Goal: Transaction & Acquisition: Subscribe to service/newsletter

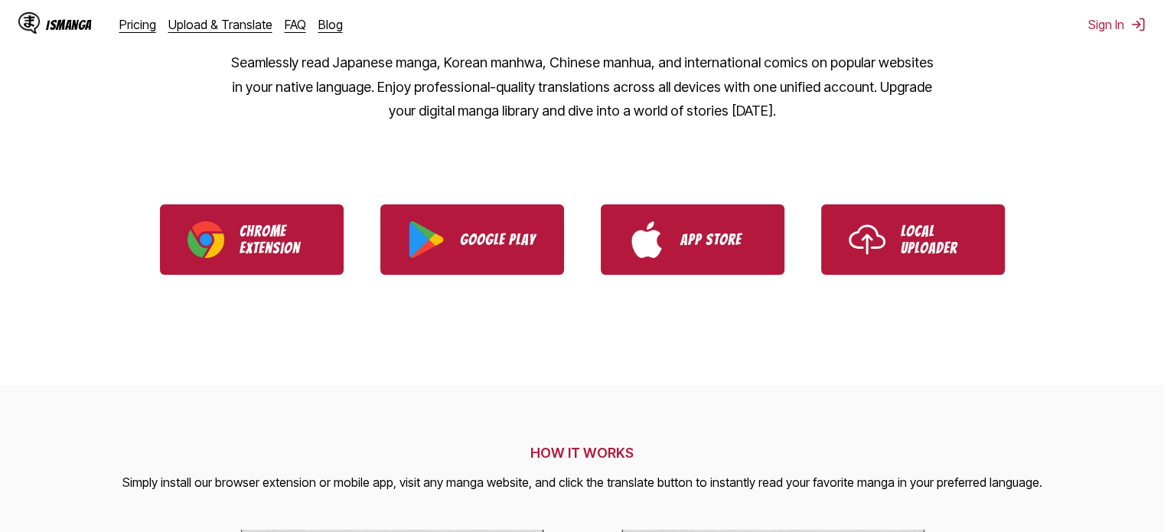
scroll to position [217, 0]
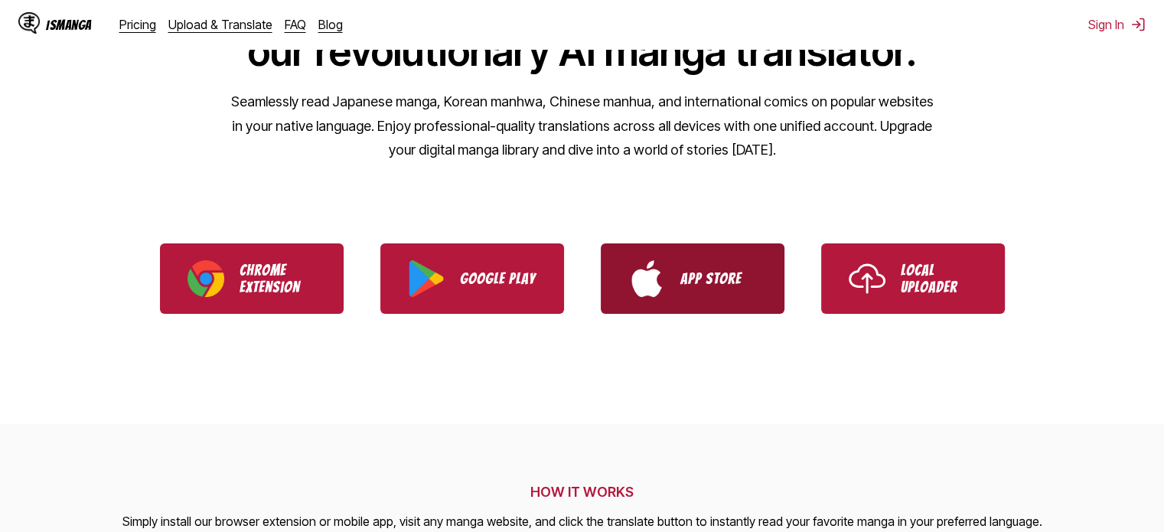
click at [748, 285] on p "App Store" at bounding box center [718, 278] width 77 height 17
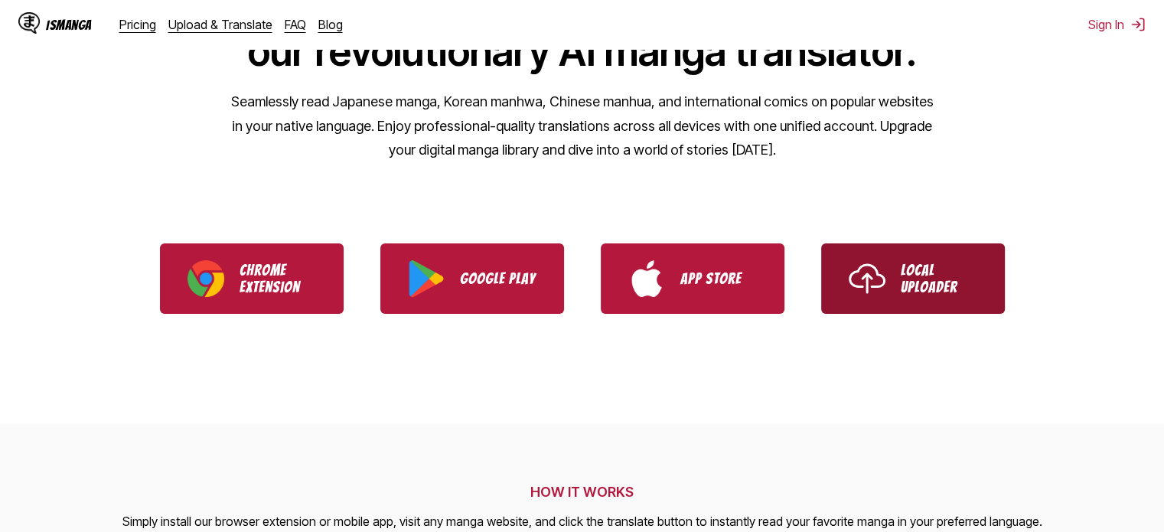
click at [934, 272] on p "Local Uploader" at bounding box center [939, 279] width 77 height 34
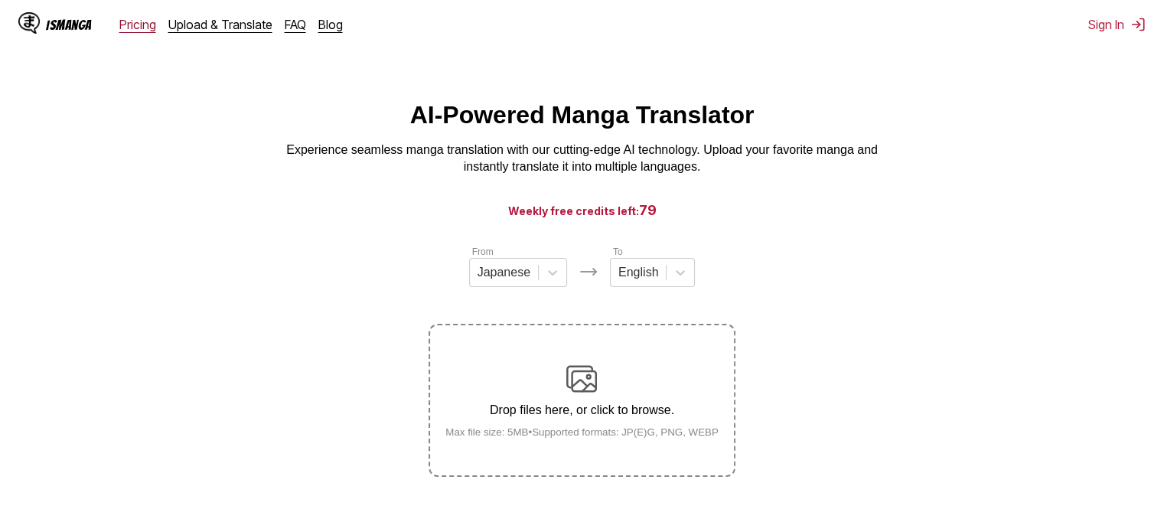
click at [138, 28] on link "Pricing" at bounding box center [137, 24] width 37 height 15
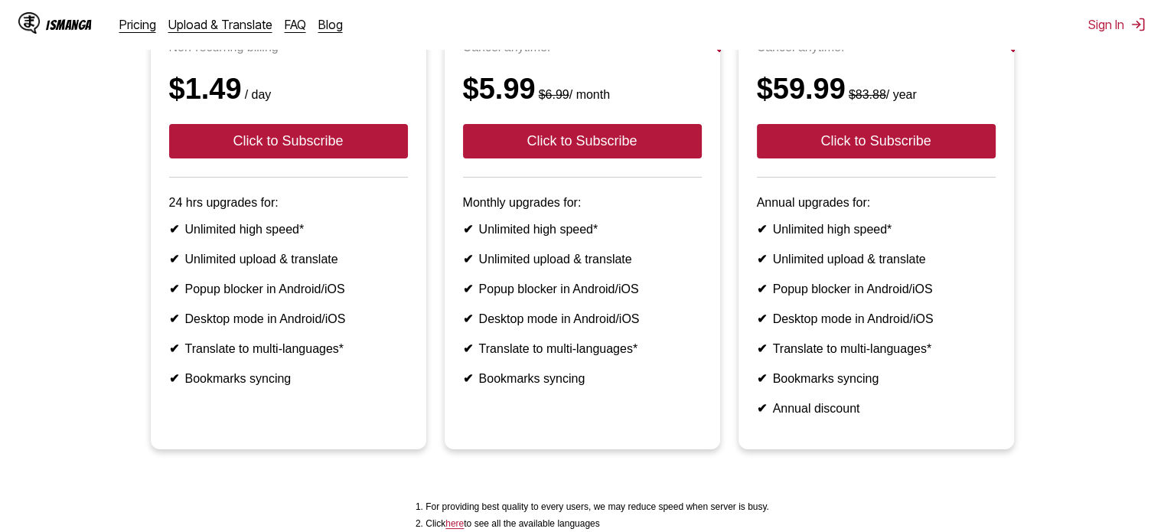
scroll to position [153, 0]
